Goal: Information Seeking & Learning: Find specific page/section

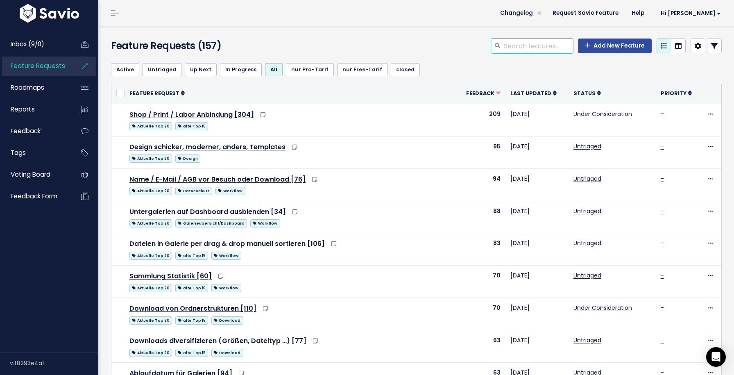
click at [518, 43] on input "search" at bounding box center [538, 45] width 70 height 15
type input "final"
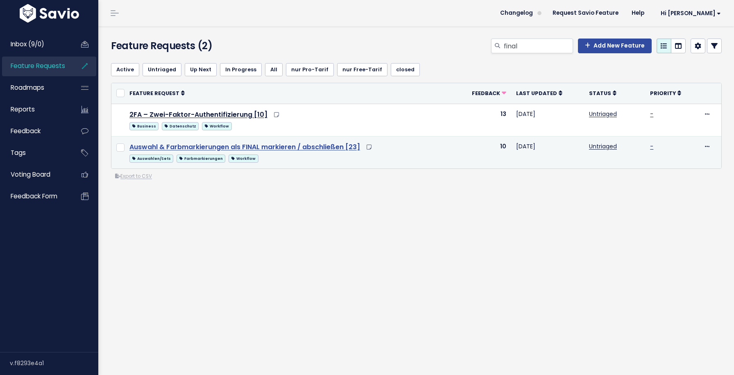
click at [296, 148] on link "Auswahl & Farbmarkierungen als FINAL markieren / abschließen [23]" at bounding box center [244, 146] width 231 height 9
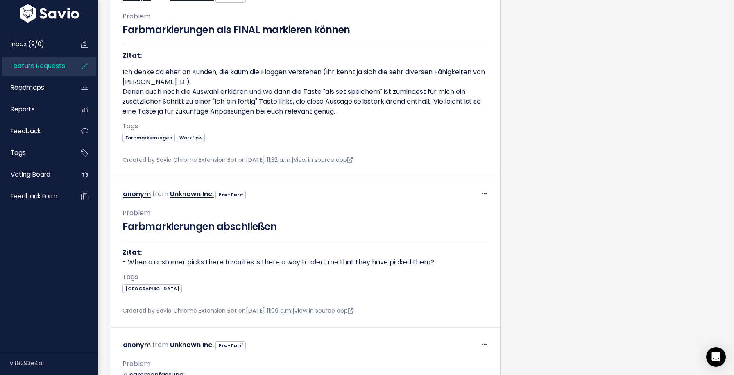
scroll to position [1634, 0]
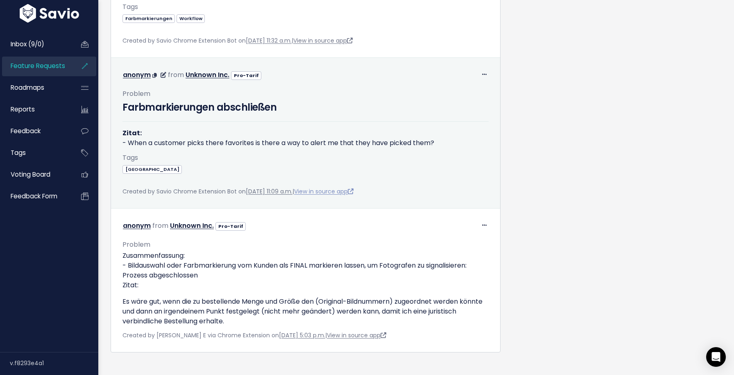
click at [351, 195] on link "View in source app" at bounding box center [323, 191] width 59 height 8
